Goal: Information Seeking & Learning: Check status

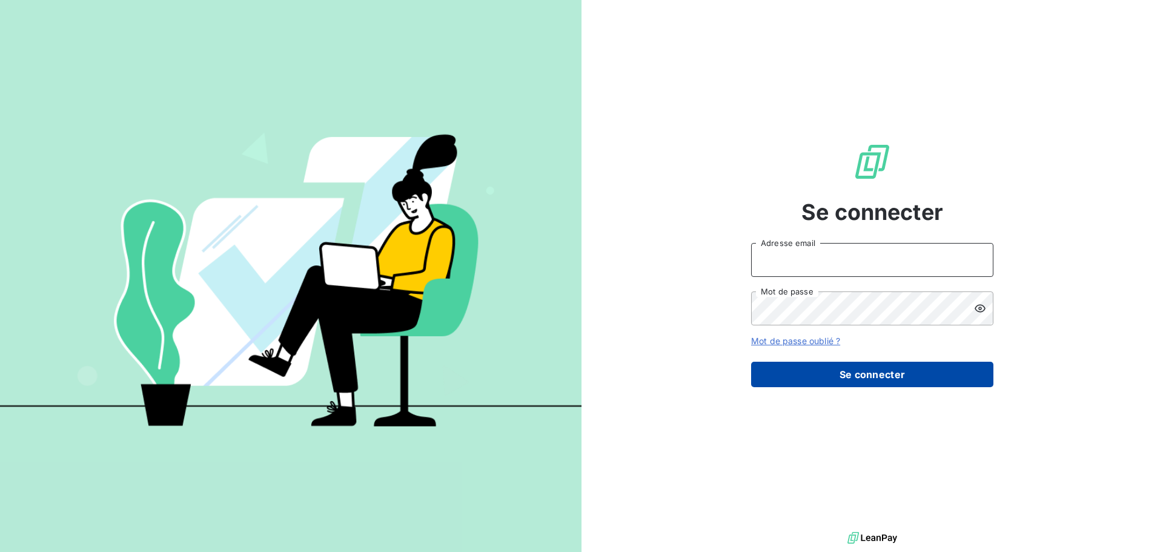
type input "[PERSON_NAME][EMAIL_ADDRESS][DOMAIN_NAME]"
click at [818, 362] on button "Se connecter" at bounding box center [872, 374] width 242 height 25
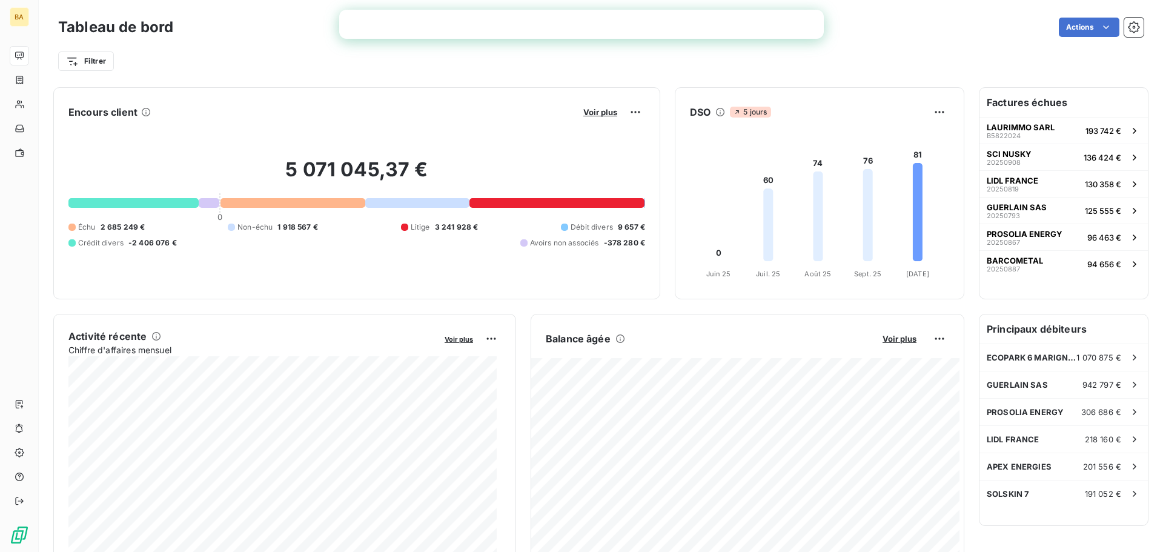
click at [994, 105] on h6 "Factures échues" at bounding box center [1063, 102] width 168 height 29
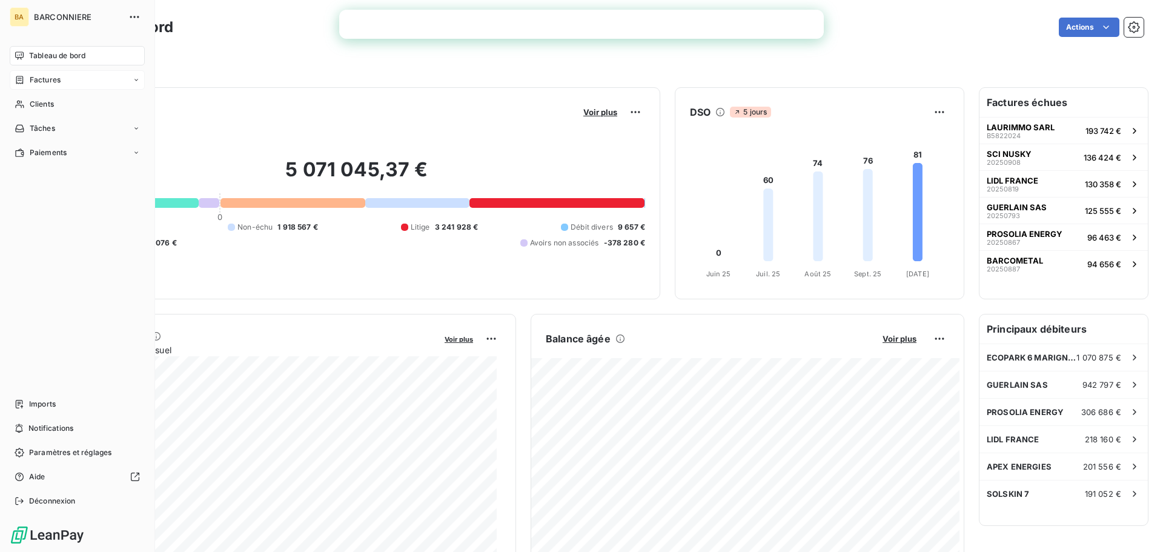
click at [136, 81] on icon at bounding box center [136, 79] width 7 height 7
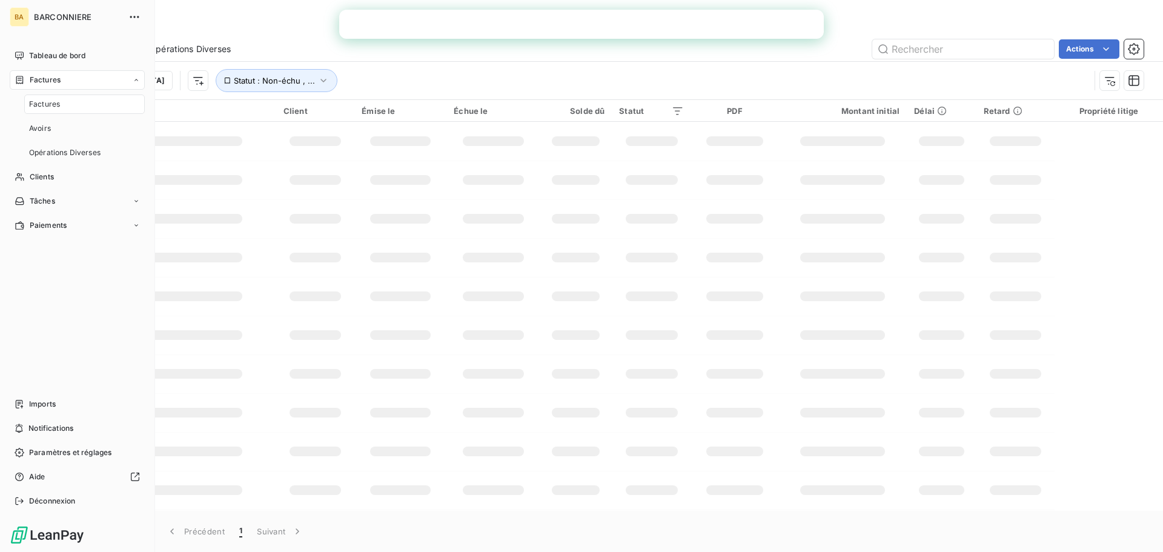
click at [136, 81] on icon at bounding box center [136, 79] width 7 height 7
click at [42, 97] on div "Clients" at bounding box center [77, 103] width 135 height 19
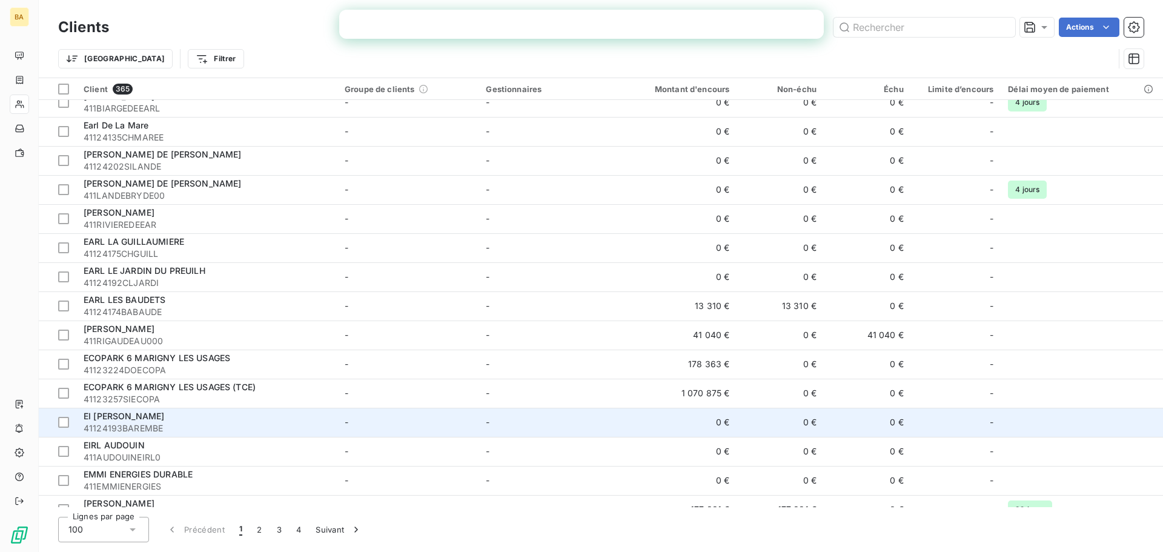
scroll to position [2500, 0]
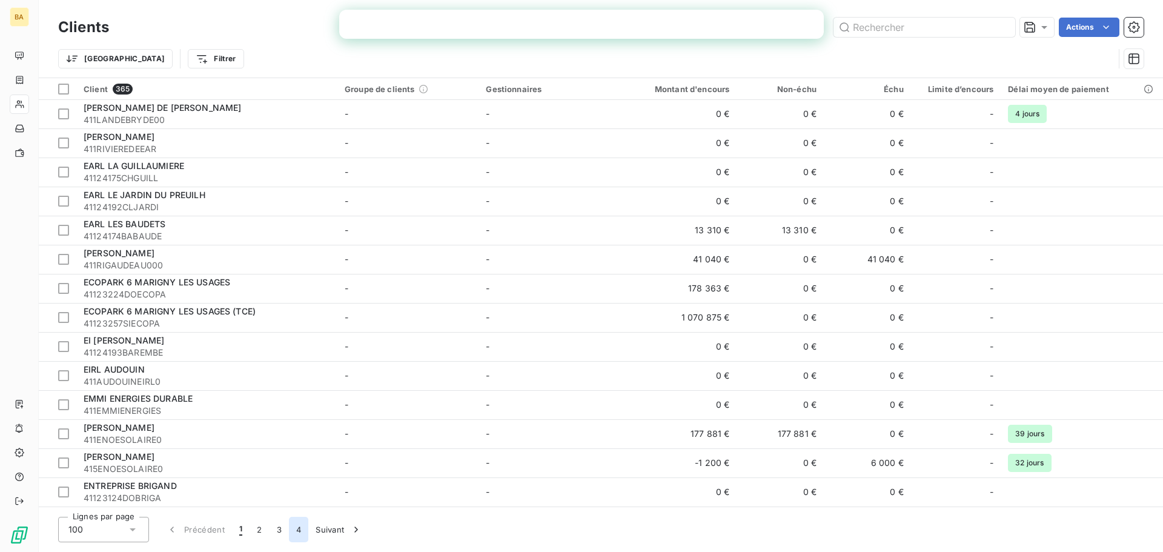
click at [296, 527] on button "4" at bounding box center [298, 529] width 19 height 25
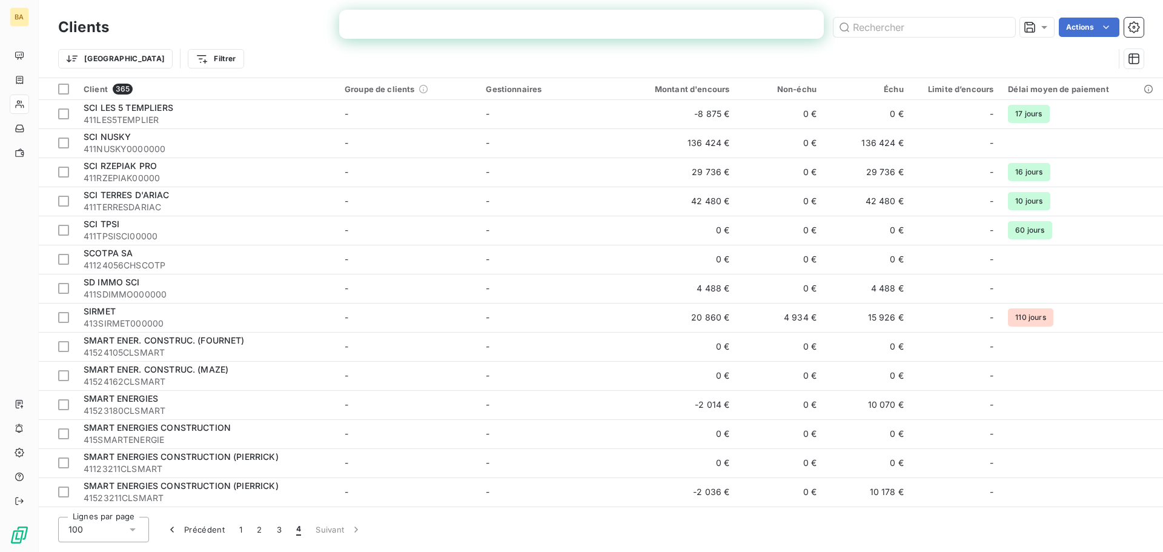
scroll to position [1483, 0]
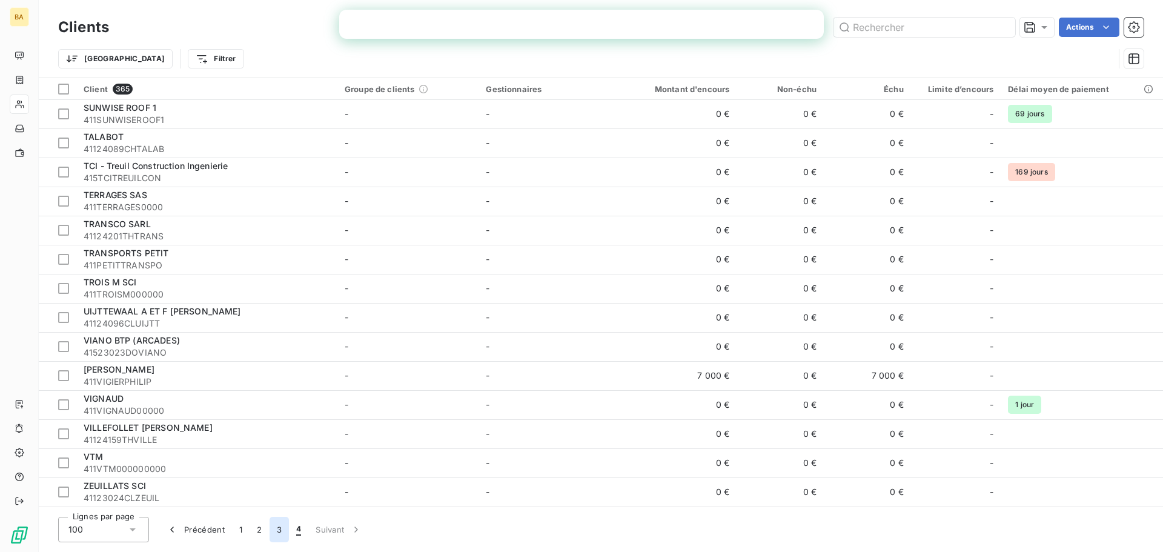
click at [279, 535] on button "3" at bounding box center [278, 529] width 19 height 25
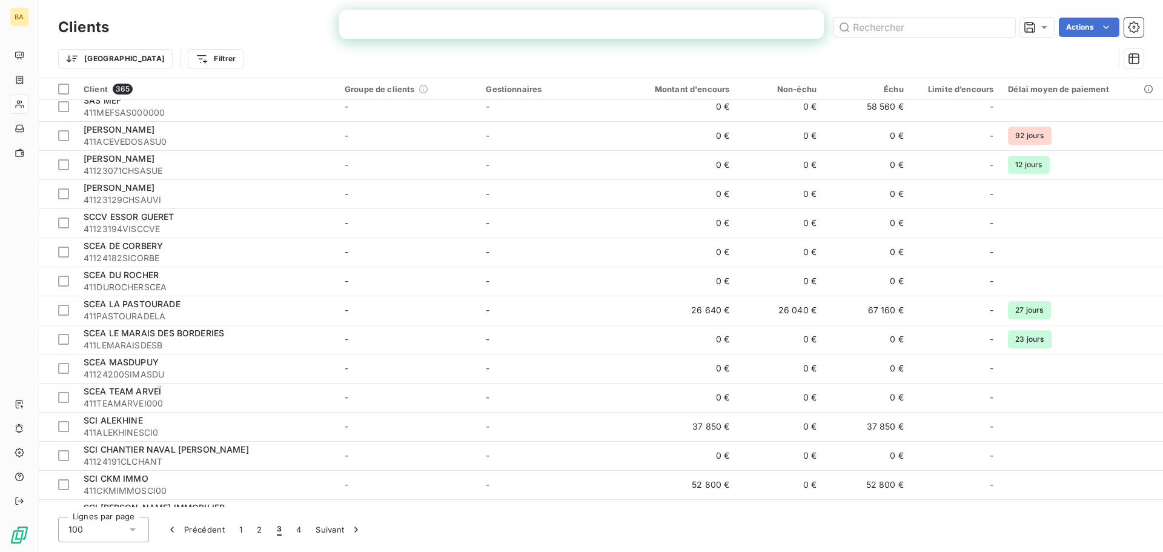
scroll to position [2500, 0]
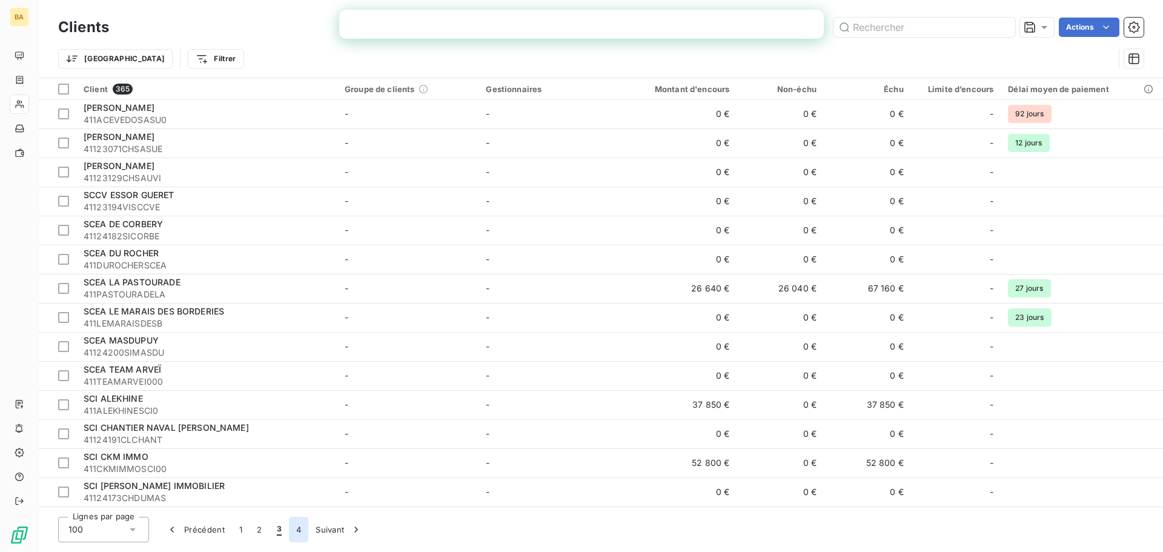
click at [305, 535] on button "4" at bounding box center [298, 529] width 19 height 25
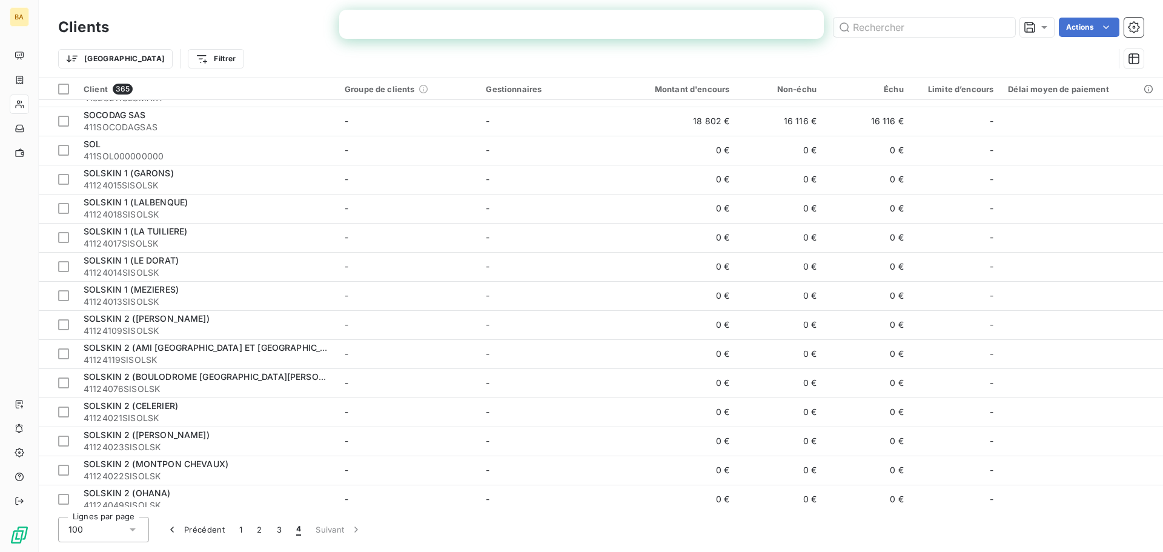
scroll to position [514, 0]
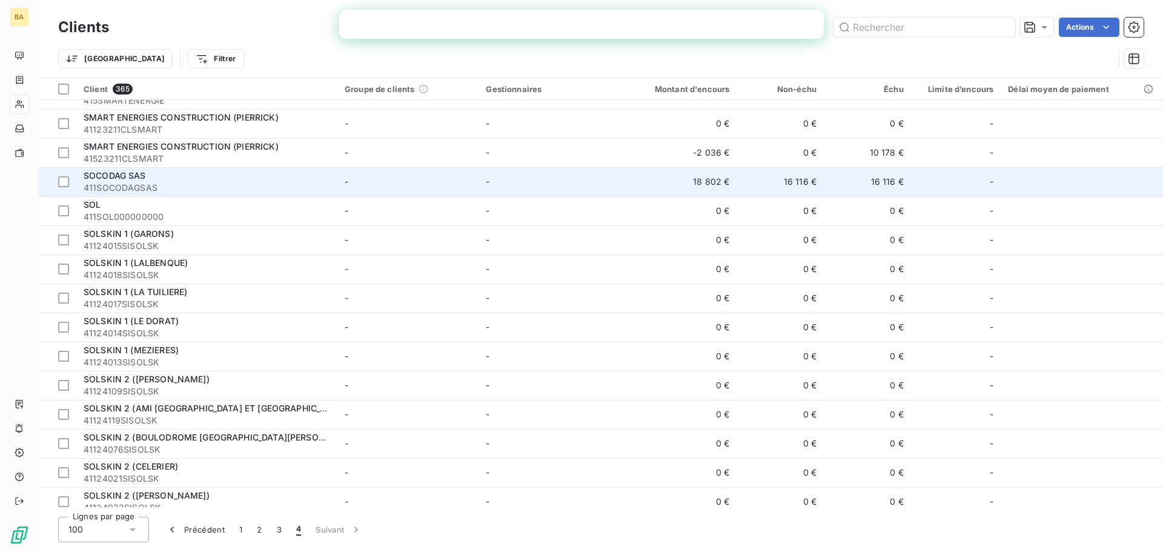
click at [105, 176] on span "SOCODAG SAS" at bounding box center [115, 175] width 62 height 10
